Goal: Task Accomplishment & Management: Use online tool/utility

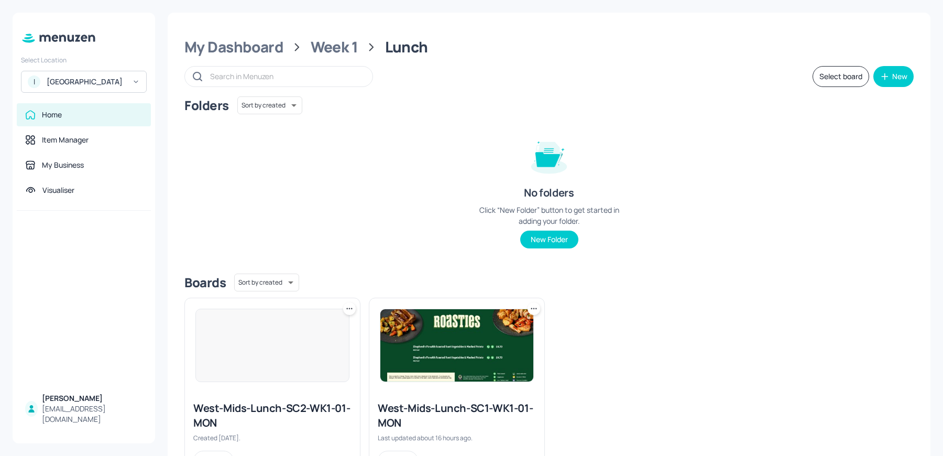
click at [99, 79] on div "ISS - West Middlesex Hospital" at bounding box center [86, 81] width 79 height 10
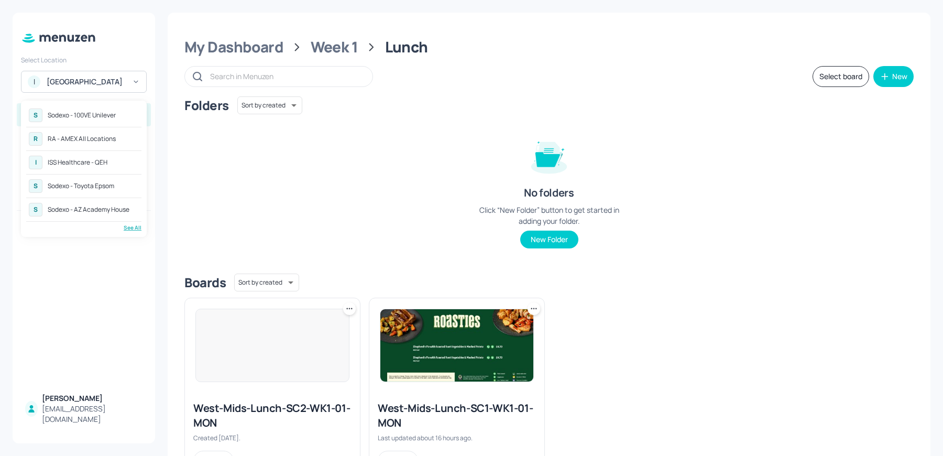
click at [131, 227] on div "See All" at bounding box center [83, 228] width 115 height 8
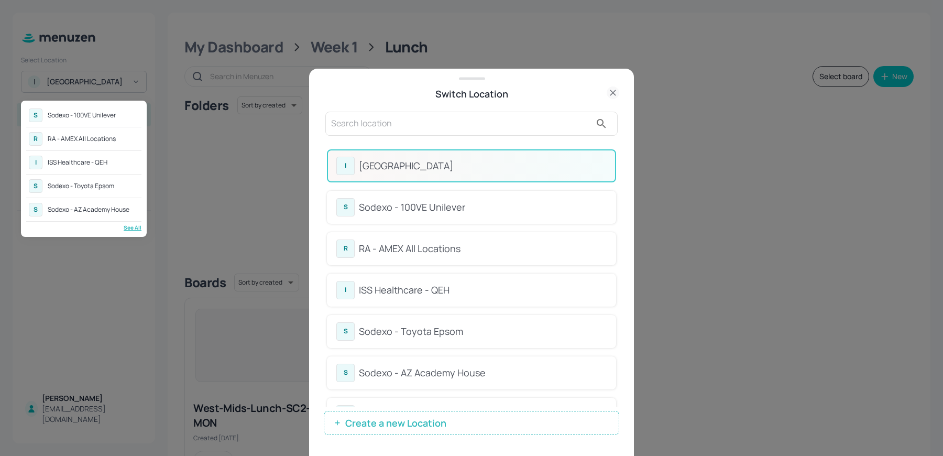
click at [421, 108] on div at bounding box center [471, 228] width 943 height 456
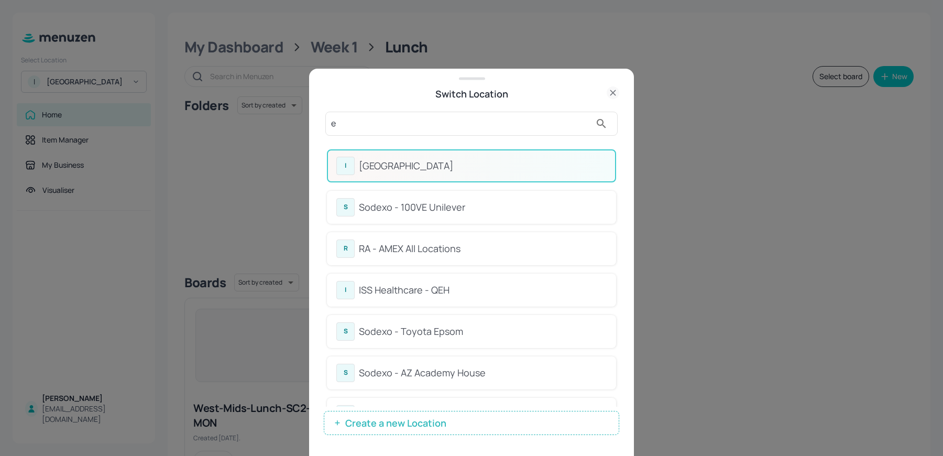
click at [394, 124] on input "e" at bounding box center [461, 123] width 260 height 17
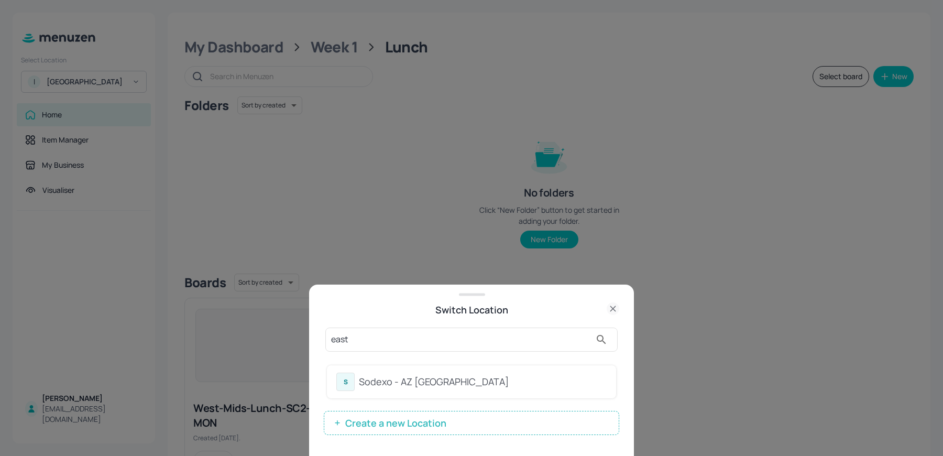
type input "east"
click at [361, 386] on div "Sodexo - AZ [GEOGRAPHIC_DATA]" at bounding box center [483, 382] width 248 height 14
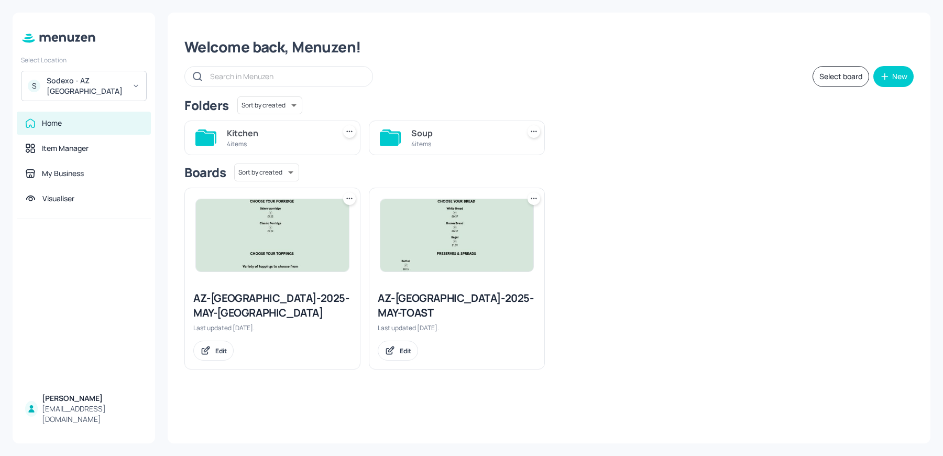
click at [259, 135] on div "Kitchen" at bounding box center [279, 133] width 104 height 13
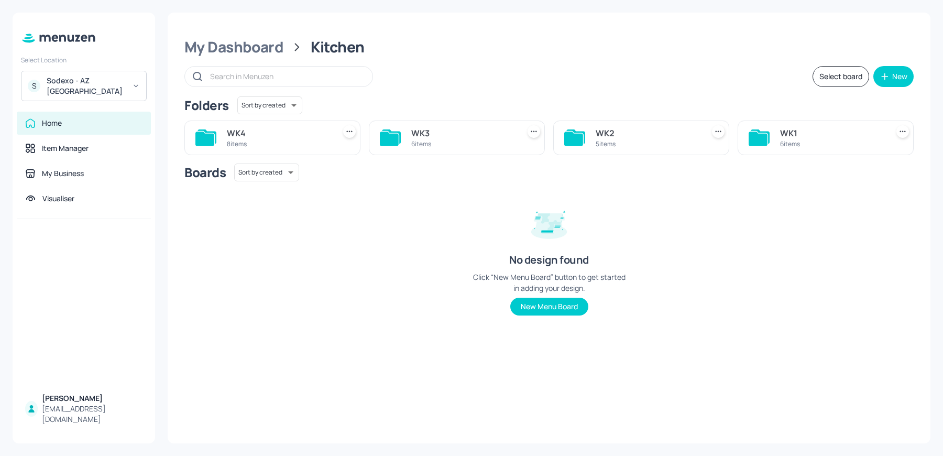
click at [654, 127] on div "WK2" at bounding box center [648, 133] width 104 height 13
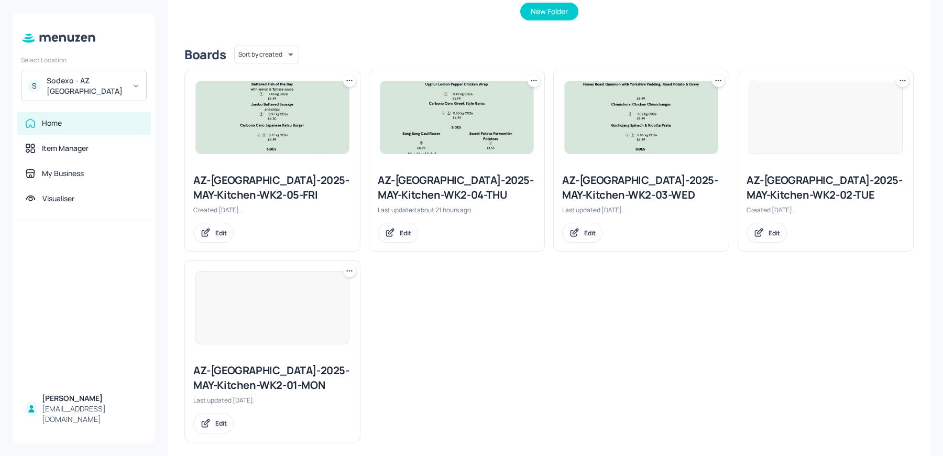
scroll to position [237, 0]
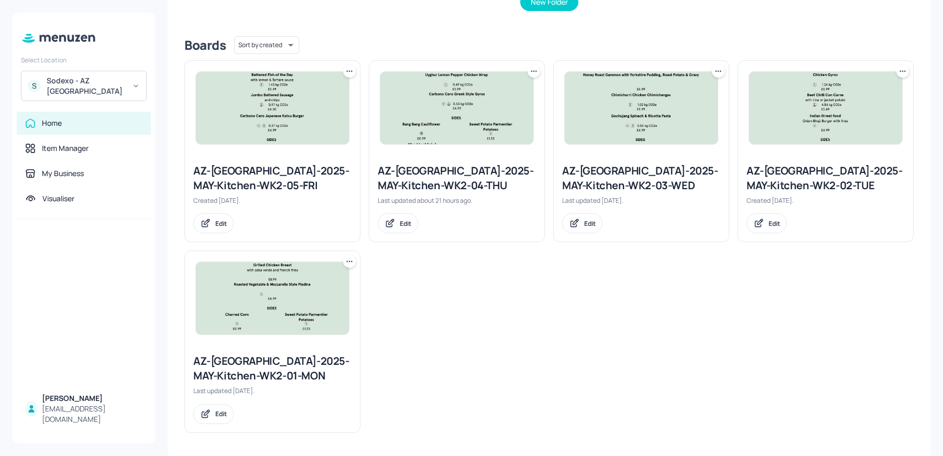
click at [719, 70] on icon at bounding box center [718, 71] width 10 height 10
click at [658, 108] on p "Duplicate" at bounding box center [664, 109] width 28 height 9
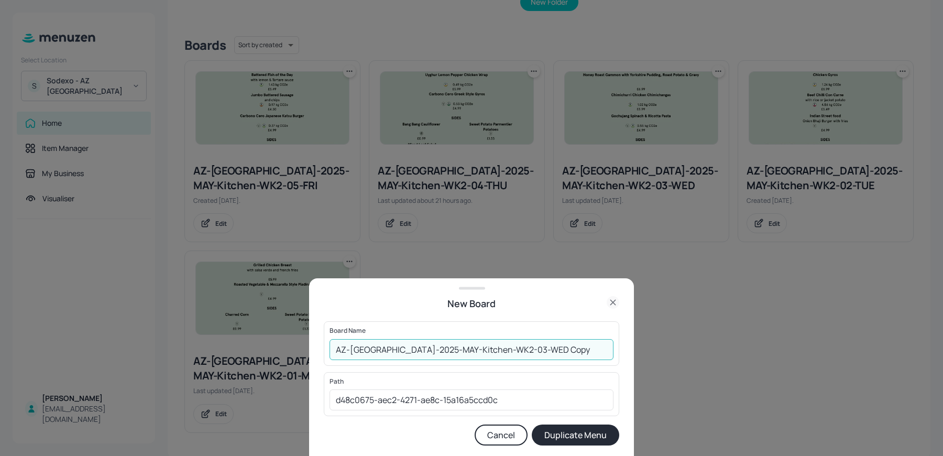
click at [332, 340] on input "AZ-[GEOGRAPHIC_DATA]-2025-MAY-Kitchen-WK2-03-WED Copy" at bounding box center [472, 349] width 284 height 21
drag, startPoint x: 541, startPoint y: 349, endPoint x: 600, endPoint y: 354, distance: 59.9
click at [600, 354] on input "01ed-AZ-[GEOGRAPHIC_DATA]-2025-MAY-Kitchen-WK2-03-WED Copy" at bounding box center [472, 349] width 284 height 21
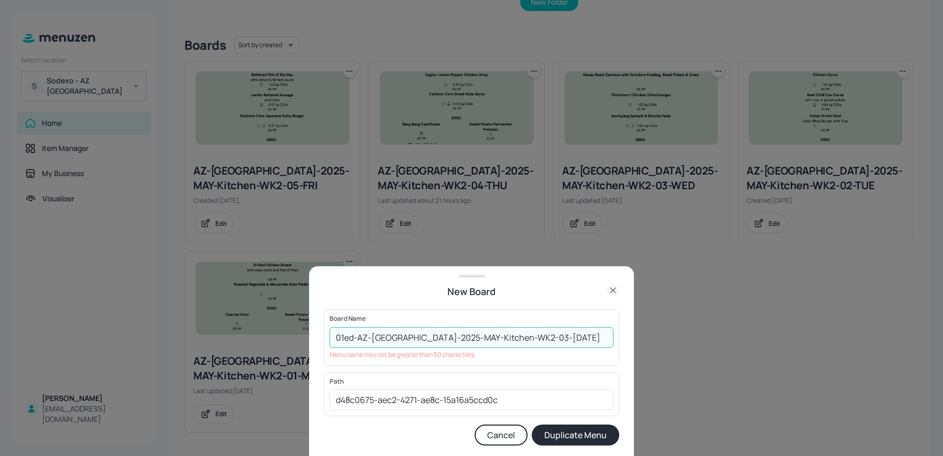
click at [532, 424] on button "Duplicate Menu" at bounding box center [575, 434] width 87 height 21
click at [453, 338] on input "01ed-AZ-[GEOGRAPHIC_DATA]-2025-MAY-Kitchen-WK2-03-[DATE]" at bounding box center [472, 337] width 284 height 21
type input "01ed-AZ-[GEOGRAPHIC_DATA]-2025-Kitchen-WK2-03-[DATE]"
click at [532, 424] on button "Duplicate Menu" at bounding box center [575, 434] width 87 height 21
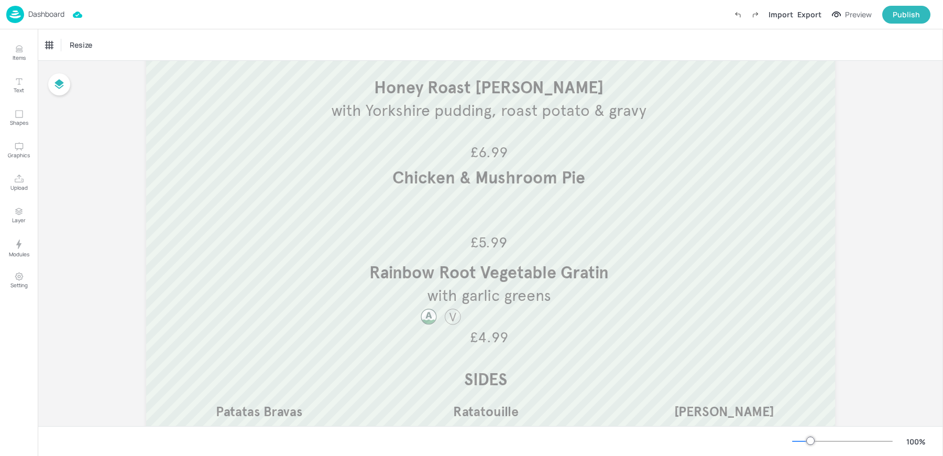
scroll to position [74, 0]
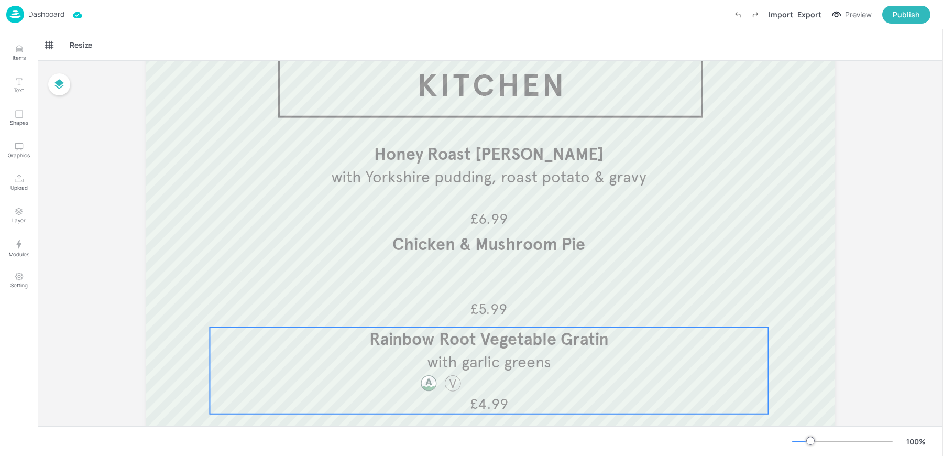
click at [447, 345] on span "Rainbow Root Vegetable Gratin" at bounding box center [488, 338] width 239 height 21
click at [90, 41] on div "Rainbow Root Vegetable Gratin" at bounding box center [89, 44] width 87 height 9
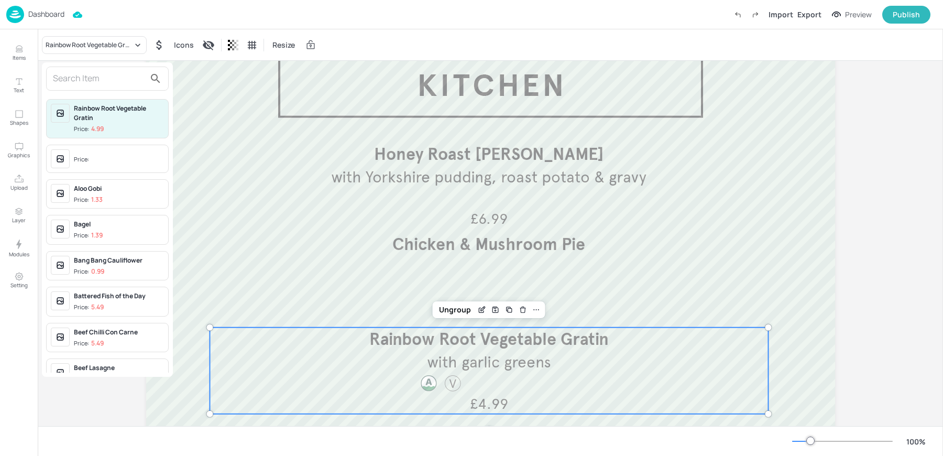
click at [64, 77] on input "text" at bounding box center [99, 78] width 92 height 17
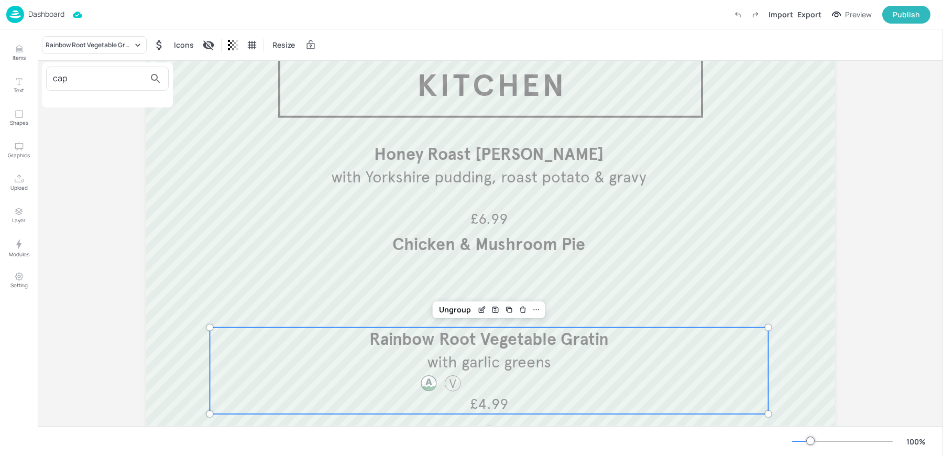
type input "cap"
click at [21, 52] on div at bounding box center [471, 228] width 943 height 456
click at [12, 52] on button "Items" at bounding box center [19, 53] width 30 height 30
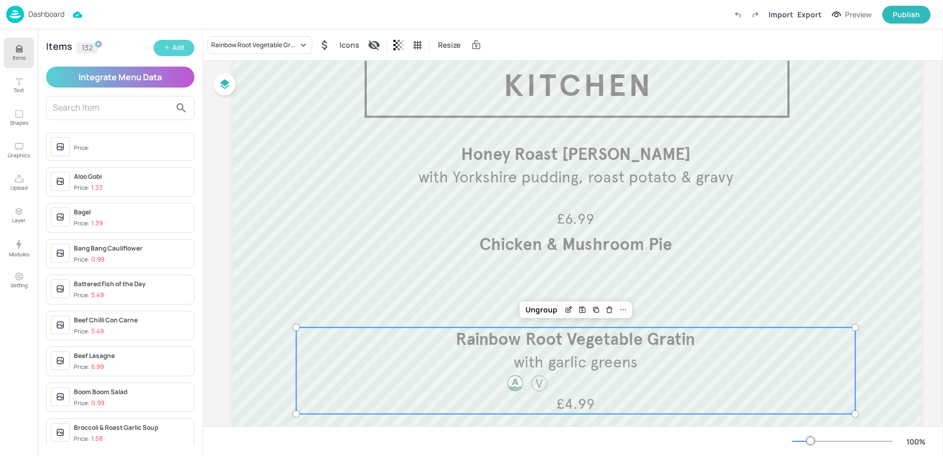
click at [174, 53] on button "Add" at bounding box center [174, 48] width 41 height 16
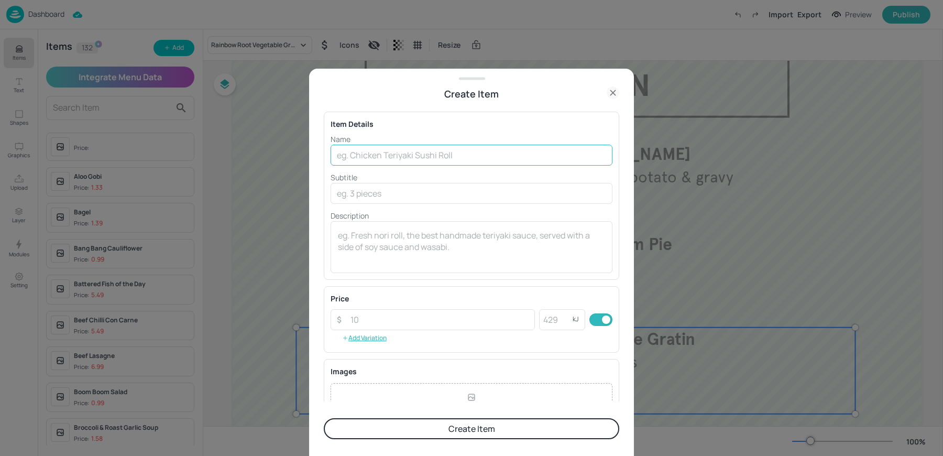
click at [349, 154] on input "text" at bounding box center [472, 155] width 282 height 21
type input "c"
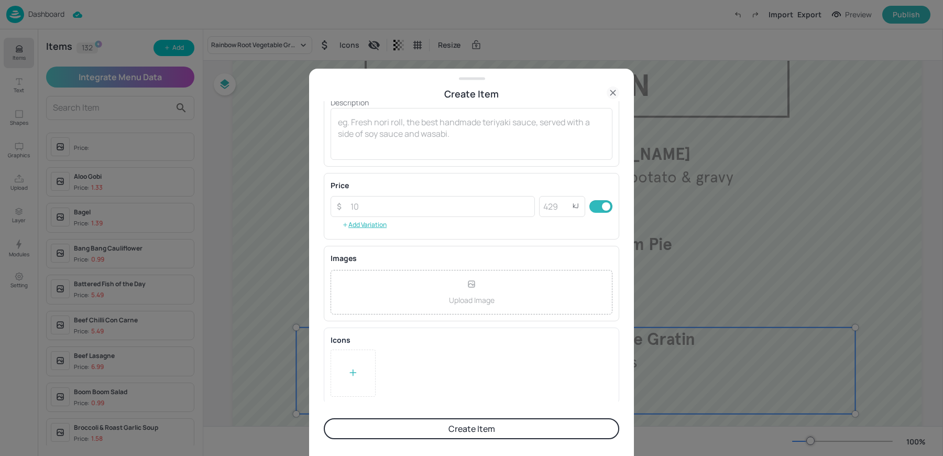
type input "Caponata Pasta"
click at [363, 373] on div at bounding box center [353, 372] width 45 height 47
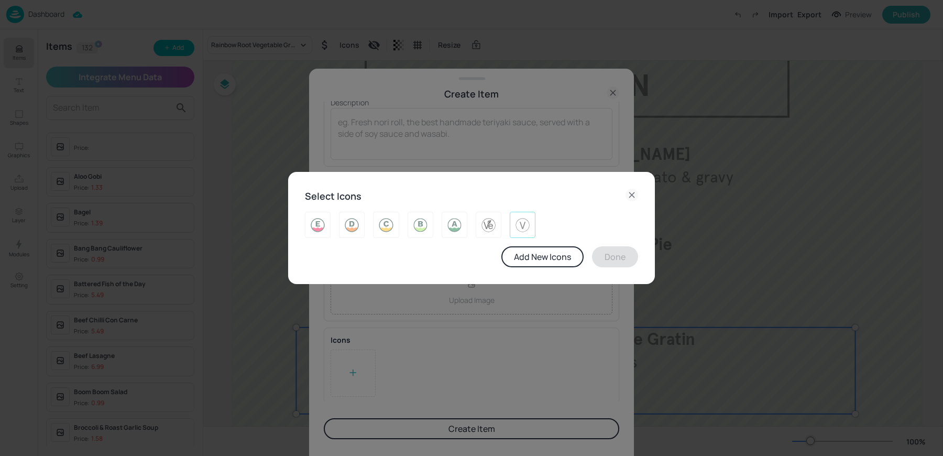
click at [512, 228] on div at bounding box center [523, 225] width 26 height 26
click at [627, 261] on button "Done" at bounding box center [615, 256] width 46 height 21
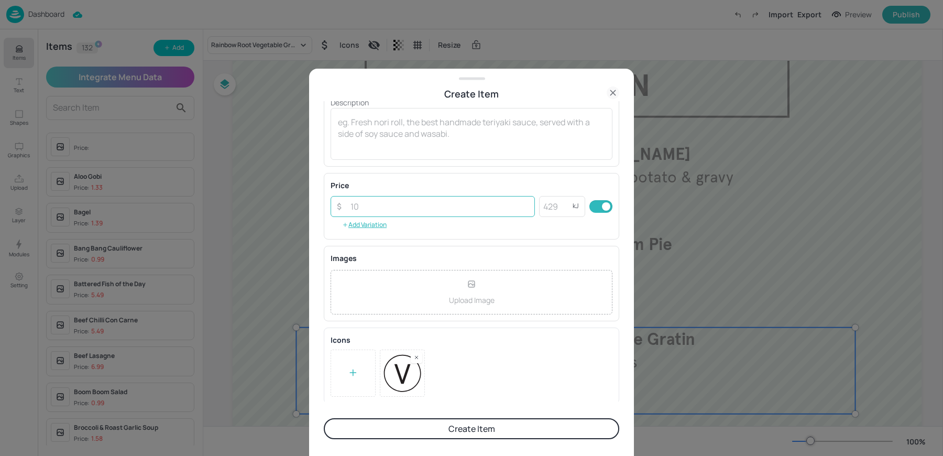
click at [361, 207] on input "number" at bounding box center [439, 206] width 191 height 21
type input "4.99"
click at [324, 418] on button "Create Item" at bounding box center [471, 428] width 295 height 21
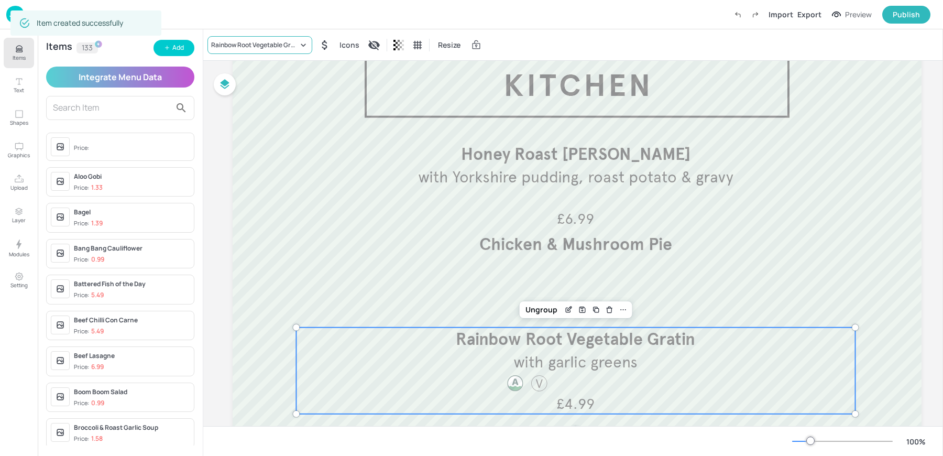
click at [248, 51] on div "Rainbow Root Vegetable Gratin" at bounding box center [259, 45] width 105 height 18
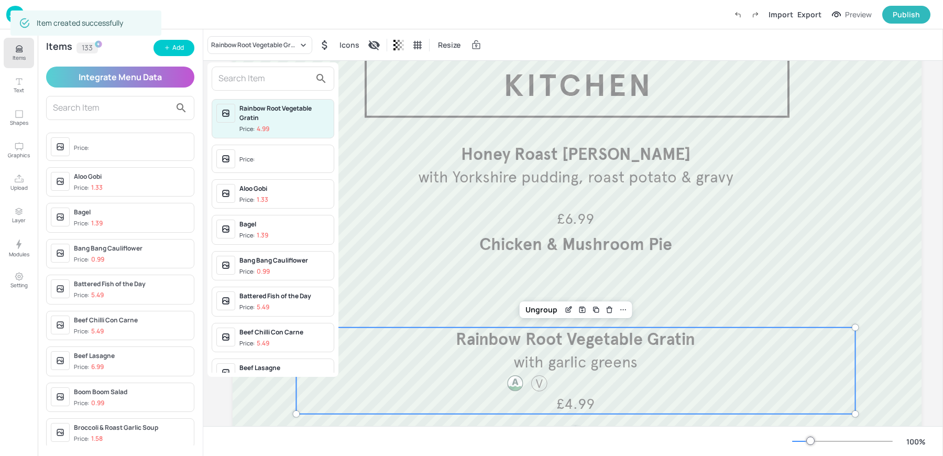
click at [243, 79] on input "text" at bounding box center [264, 78] width 92 height 17
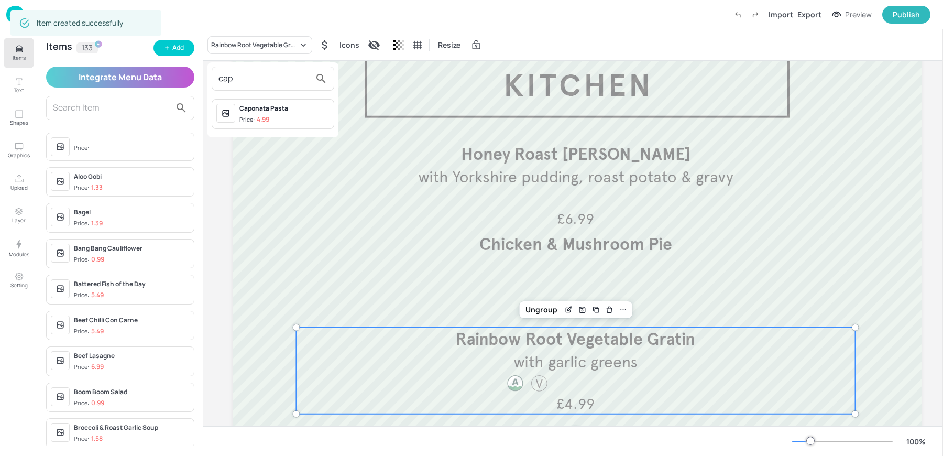
type input "cap"
click at [272, 118] on span "Price: 4.99" at bounding box center [284, 119] width 90 height 9
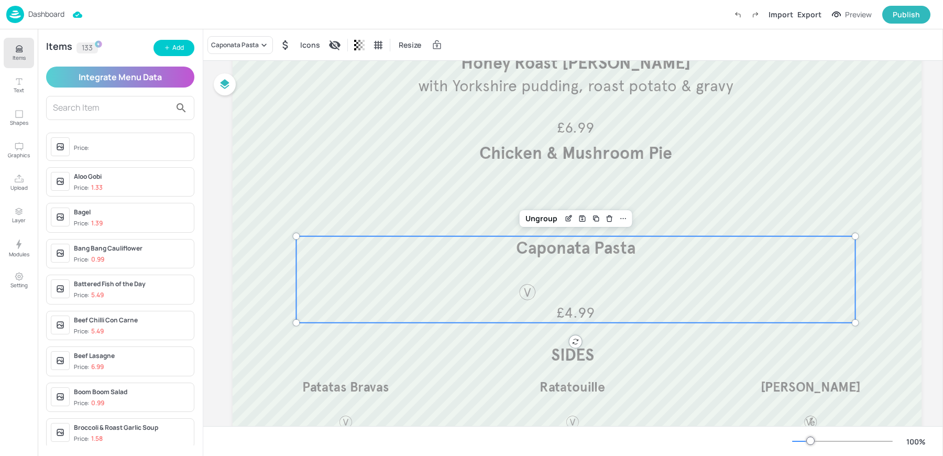
scroll to position [0, 0]
